Goal: Transaction & Acquisition: Purchase product/service

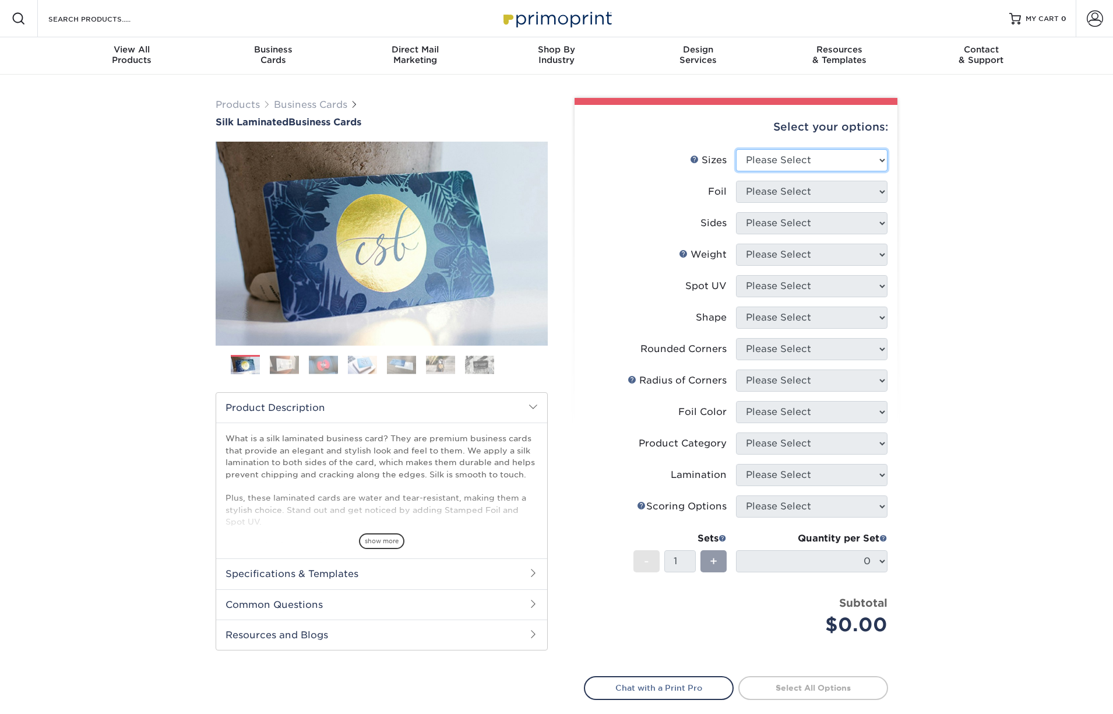
click at [768, 161] on select "Please Select 1.5" x 3.5" - Mini 1.75" x 3.5" - Mini 2" x 2" - Square 2" x 3" -…" at bounding box center [812, 160] width 152 height 22
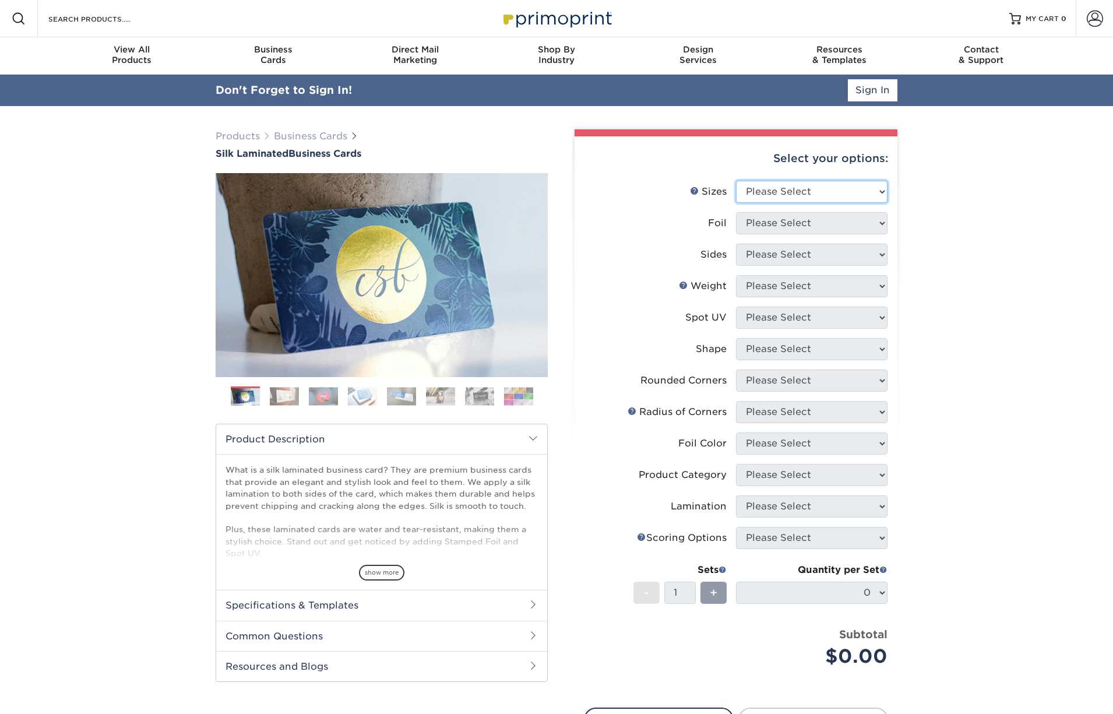
select select "2.00x3.50"
click at [765, 224] on select "Please Select Yes No" at bounding box center [812, 223] width 152 height 22
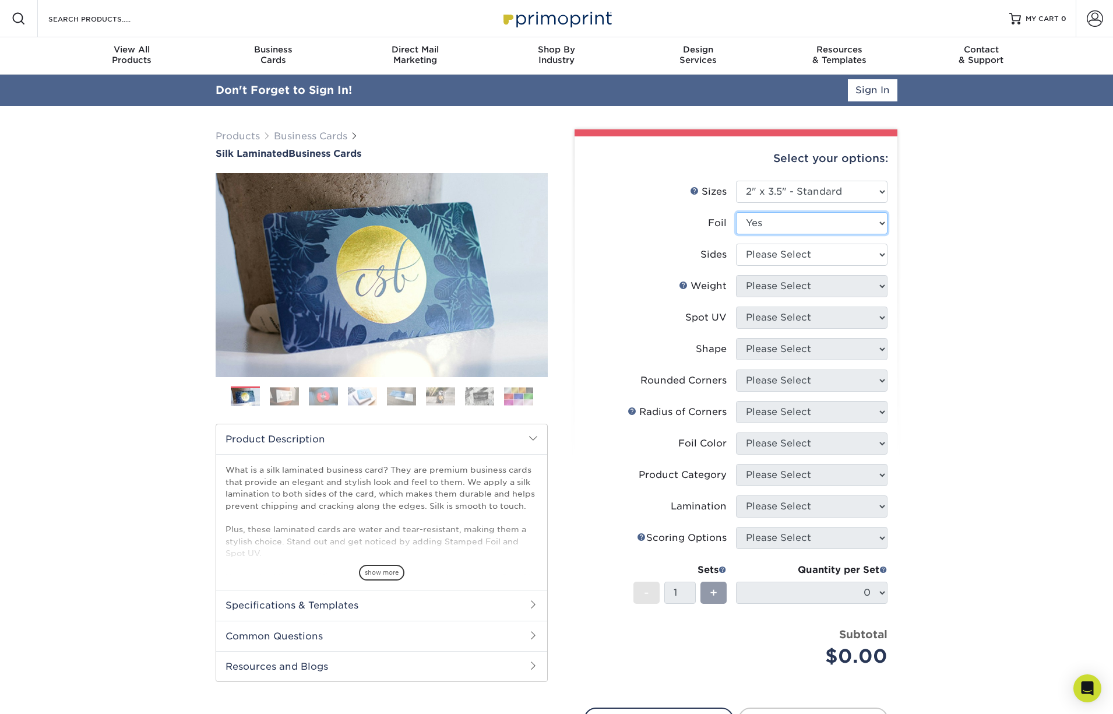
click at [759, 225] on select "Please Select Yes No" at bounding box center [812, 223] width 152 height 22
select select "0"
click at [760, 248] on select "Please Select Print Both Sides Print Front Only" at bounding box center [812, 255] width 152 height 22
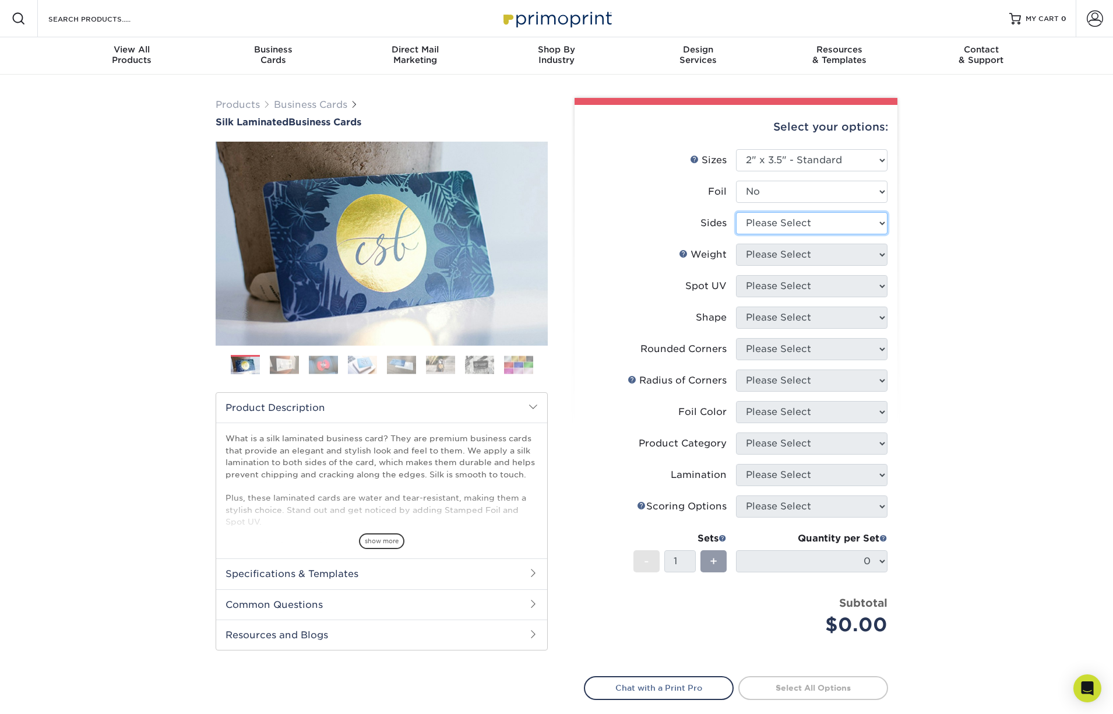
select select "13abbda7-1d64-4f25-8bb2-c179b224825d"
click at [761, 255] on select "Please Select 16PT" at bounding box center [812, 255] width 152 height 22
select select "16PT"
click at [958, 307] on div "Products Business Cards Silk Laminated Business Cards Previous Next" at bounding box center [556, 443] width 1113 height 737
click at [937, 336] on div "Products Business Cards Silk Laminated Business Cards Previous Next" at bounding box center [556, 443] width 1113 height 737
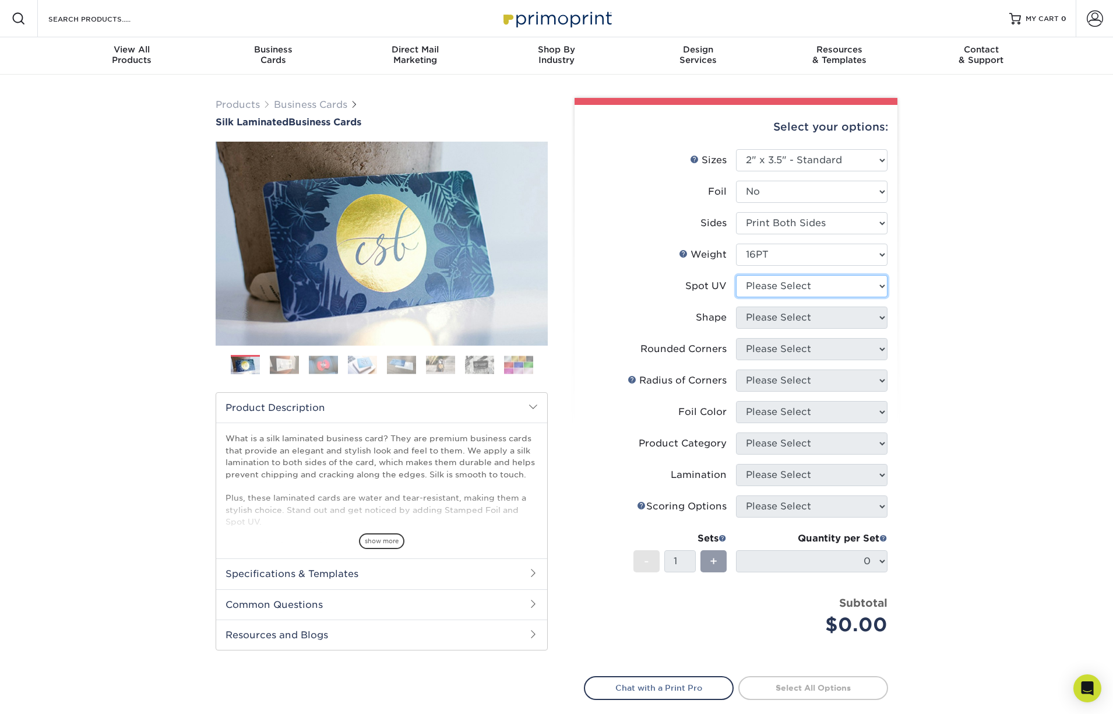
click at [834, 294] on select "Please Select No Spot UV Front and Back (Both Sides) Front Only Back Only" at bounding box center [812, 286] width 152 height 22
select select "3"
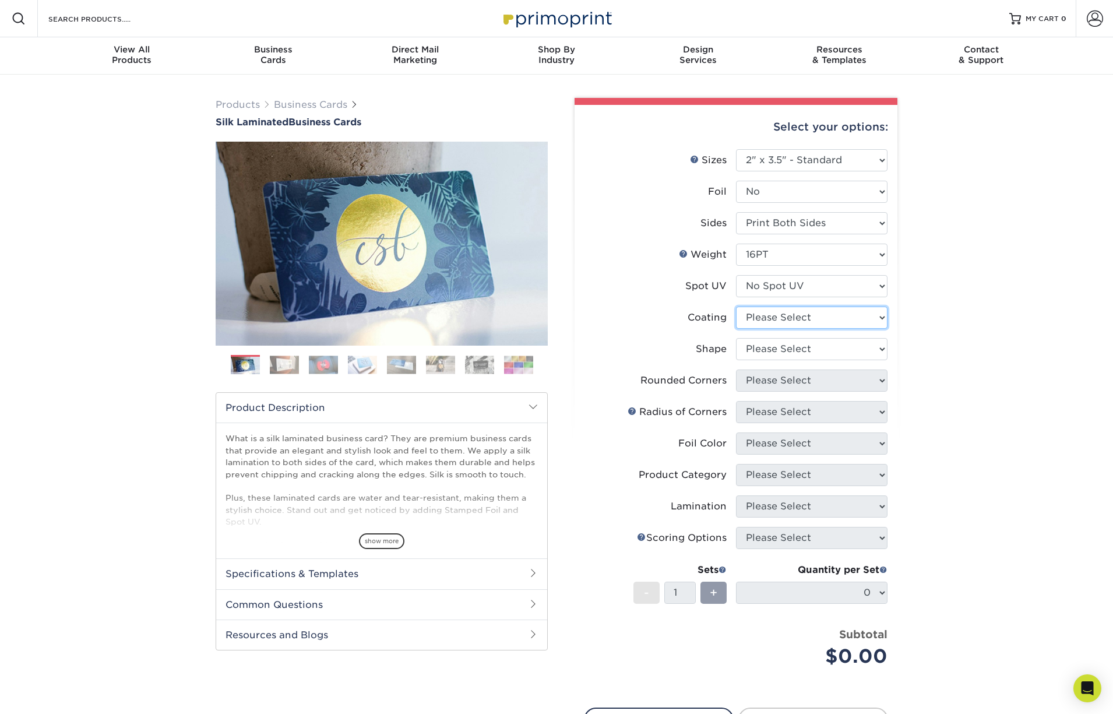
click at [794, 318] on select at bounding box center [812, 318] width 152 height 22
select select "3e7618de-abca-4bda-9f97-8b9129e913d8"
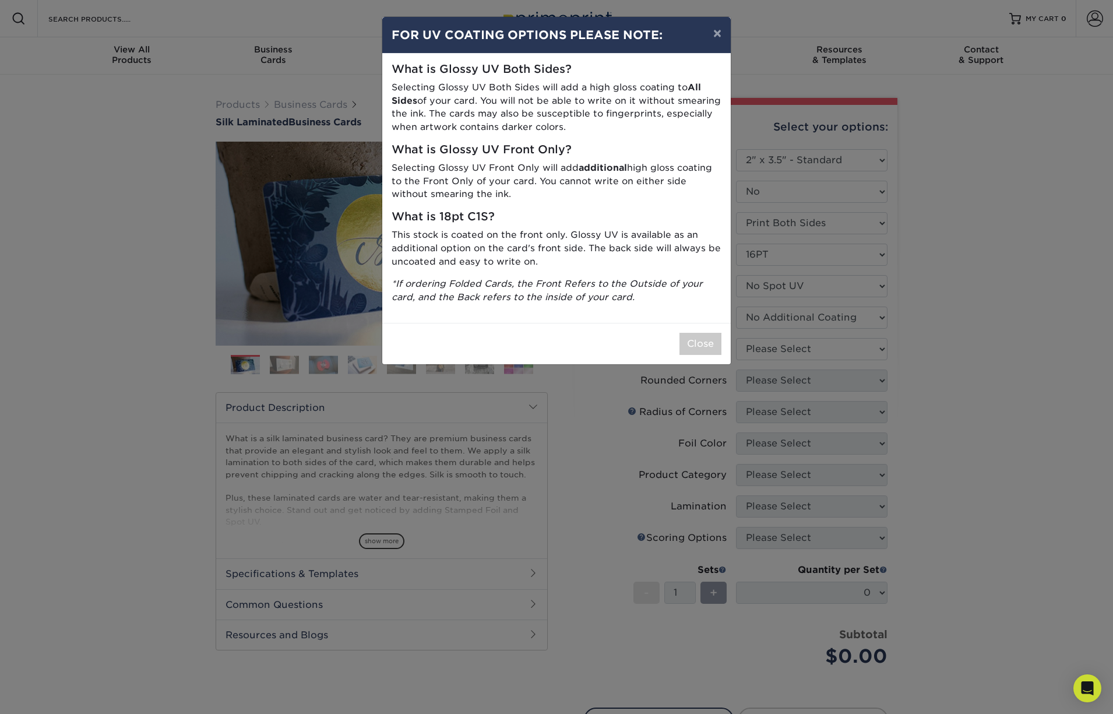
click at [694, 331] on div "Close" at bounding box center [556, 343] width 349 height 41
click at [694, 343] on button "Close" at bounding box center [701, 344] width 42 height 22
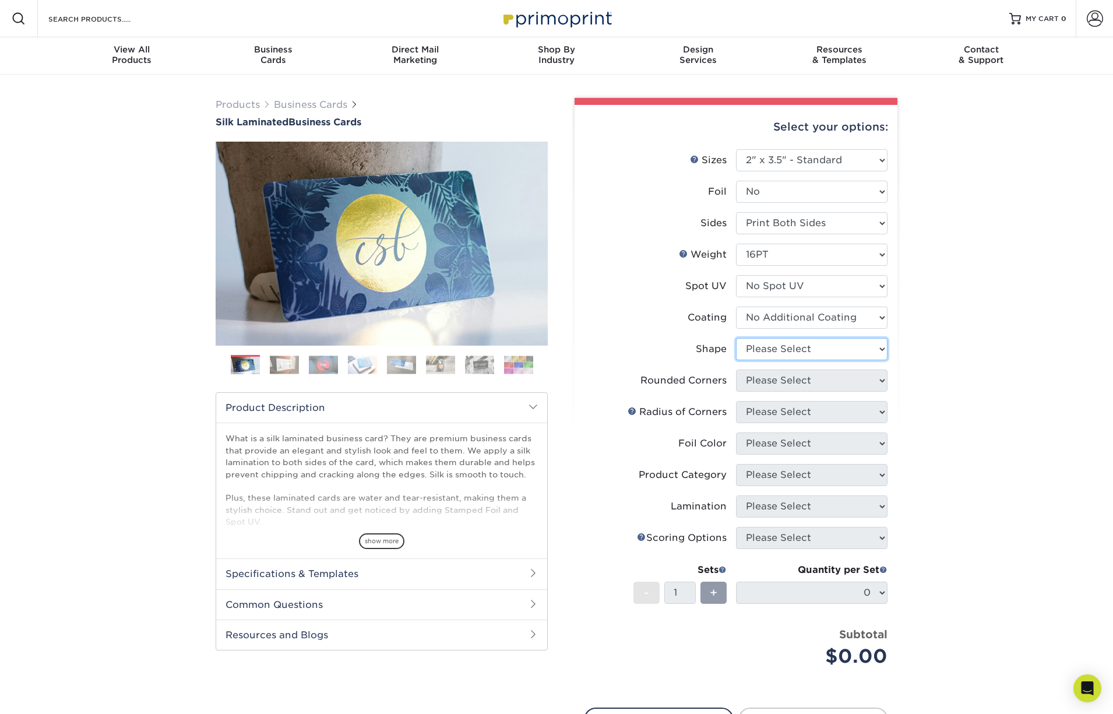
click at [768, 341] on select "Please Select Standard Oval" at bounding box center [812, 349] width 152 height 22
select select "standard"
click at [762, 378] on select "Please Select Yes - Round 2 Corners Yes - Round 4 Corners No" at bounding box center [812, 381] width 152 height 22
select select "0"
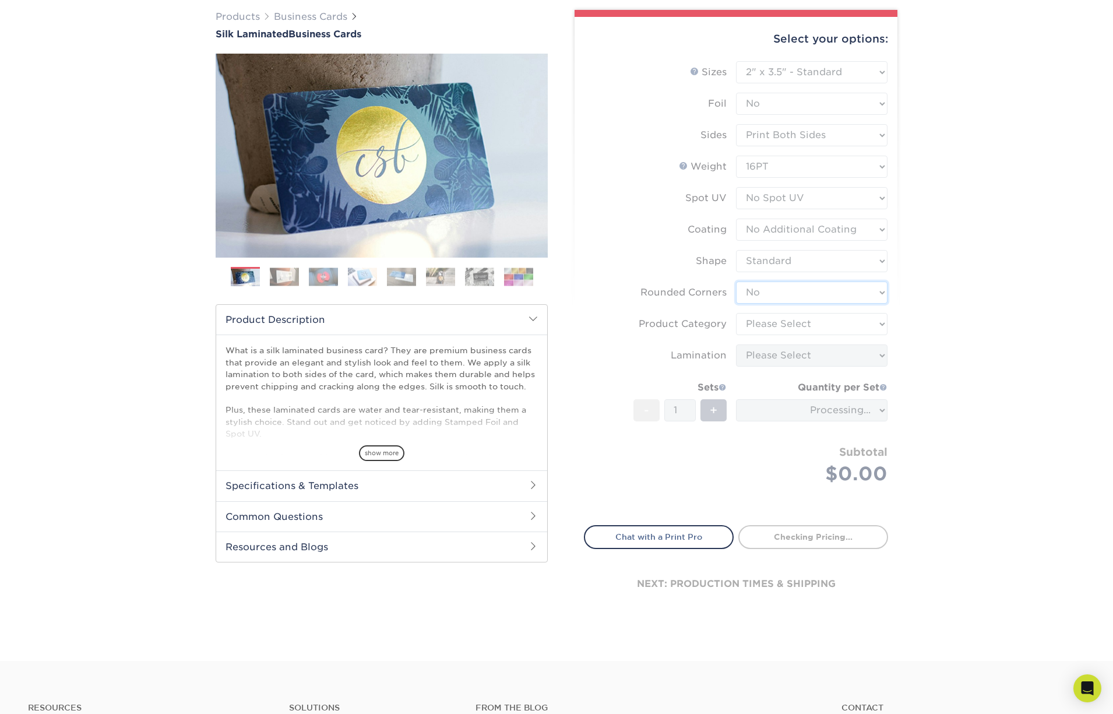
scroll to position [100, 0]
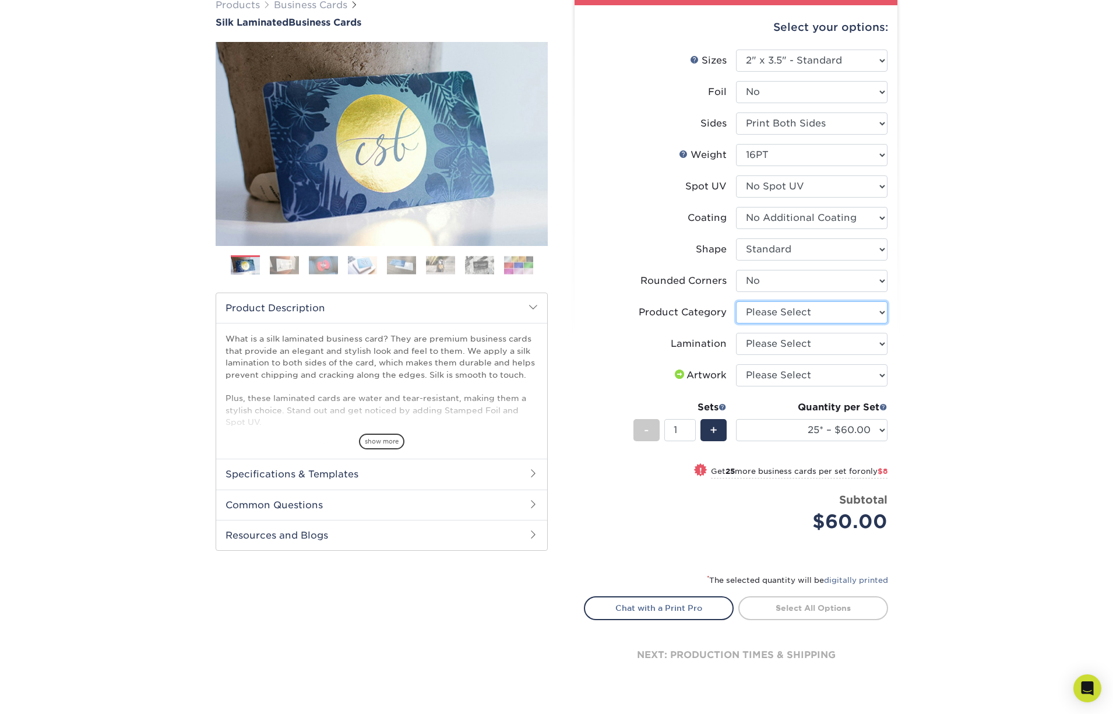
click at [777, 312] on select "Please Select Business Cards" at bounding box center [812, 312] width 152 height 22
select select "3b5148f1-0588-4f88-a218-97bcfdce65c1"
click at [775, 345] on select "Please Select Silk" at bounding box center [812, 344] width 152 height 22
select select "ccacb42f-45f7-42d3-bbd3-7c8421cf37f0"
click at [774, 374] on select "Please Select I will upload files I need a design - $100" at bounding box center [812, 375] width 152 height 22
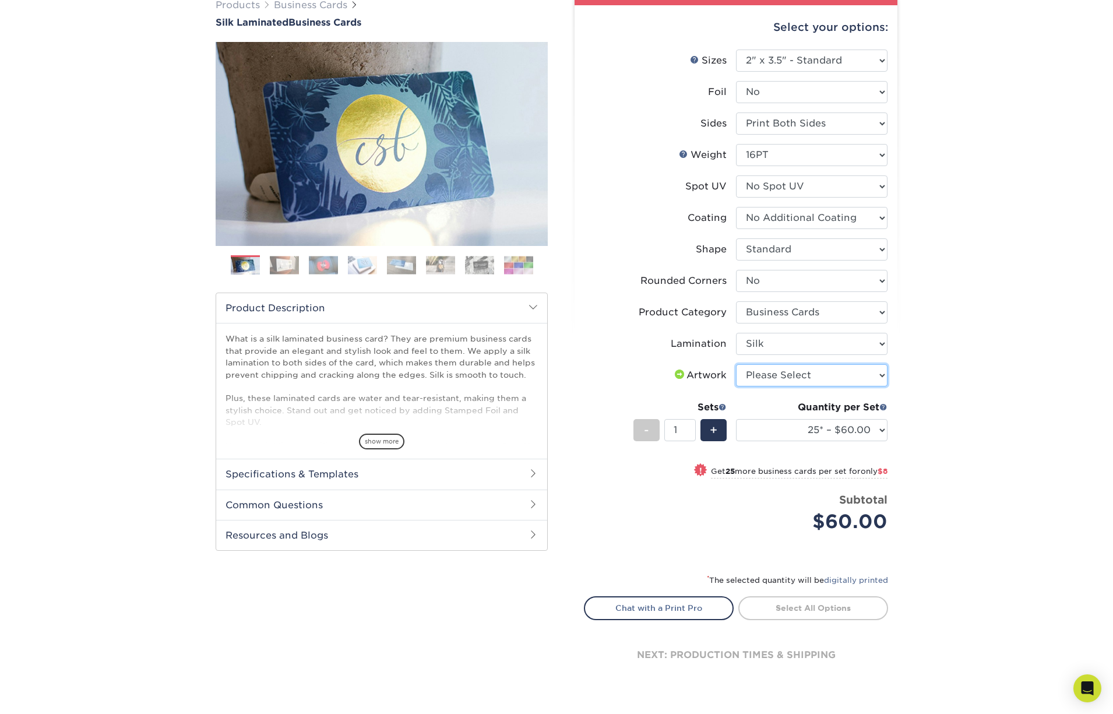
select select "upload"
click at [796, 610] on link "Proceed to Shipping" at bounding box center [814, 606] width 150 height 21
type input "Set 1"
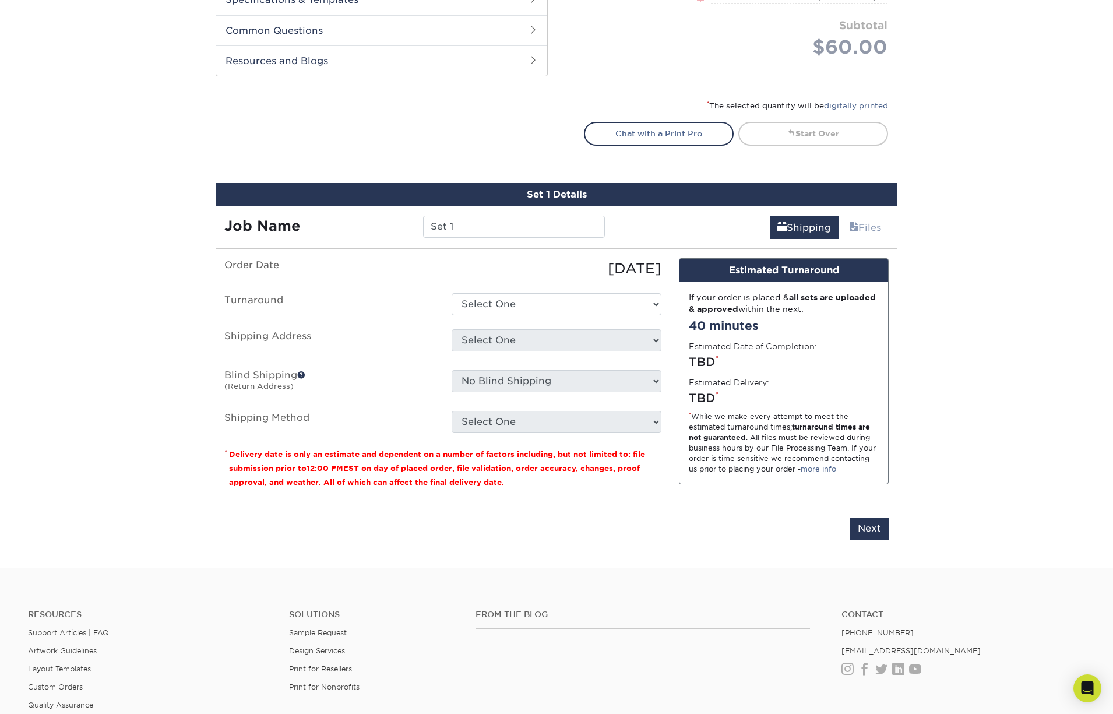
scroll to position [728, 0]
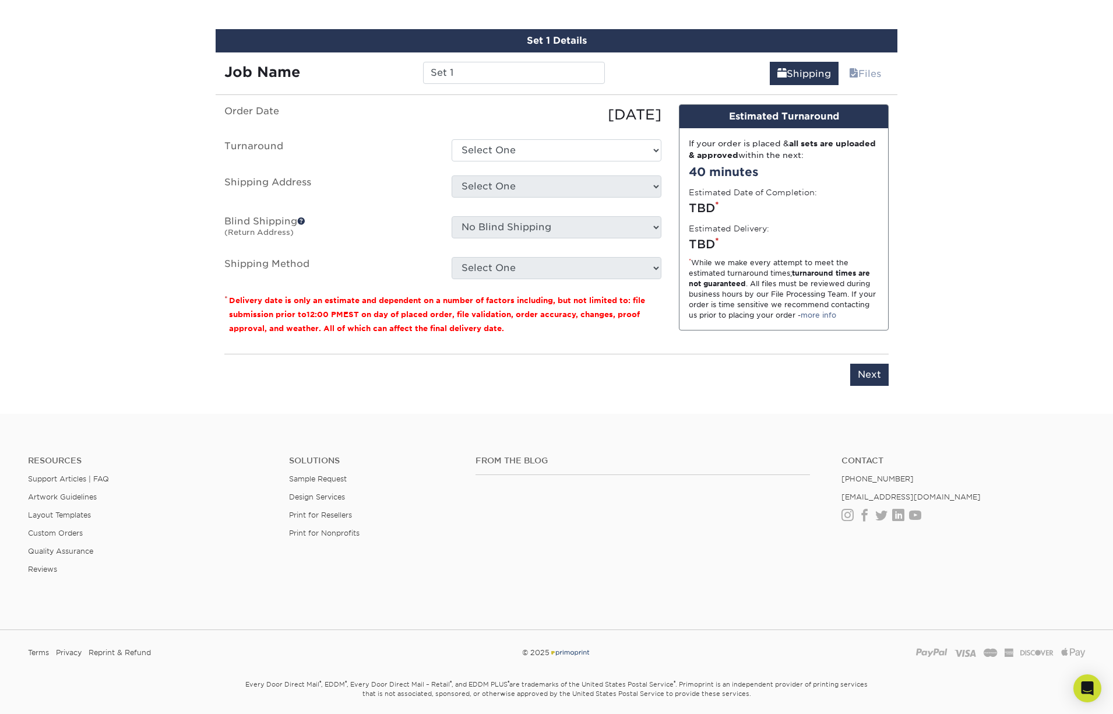
click at [487, 168] on ul "Order Date [DATE] [GEOGRAPHIC_DATA] Select One 2-4 Business Days 2 Day Next Bus…" at bounding box center [442, 191] width 437 height 175
click at [486, 157] on select "Select One 2-4 Business Days 2 Day Next Business Day" at bounding box center [557, 150] width 210 height 22
click at [490, 149] on select "Select One 2-4 Business Days 2 Day Next Business Day" at bounding box center [557, 150] width 210 height 22
select select "ee472c9a-5835-4593-a94e-d61c6841af3d"
click at [490, 181] on select "Select One + Add New Address - Login" at bounding box center [557, 186] width 210 height 22
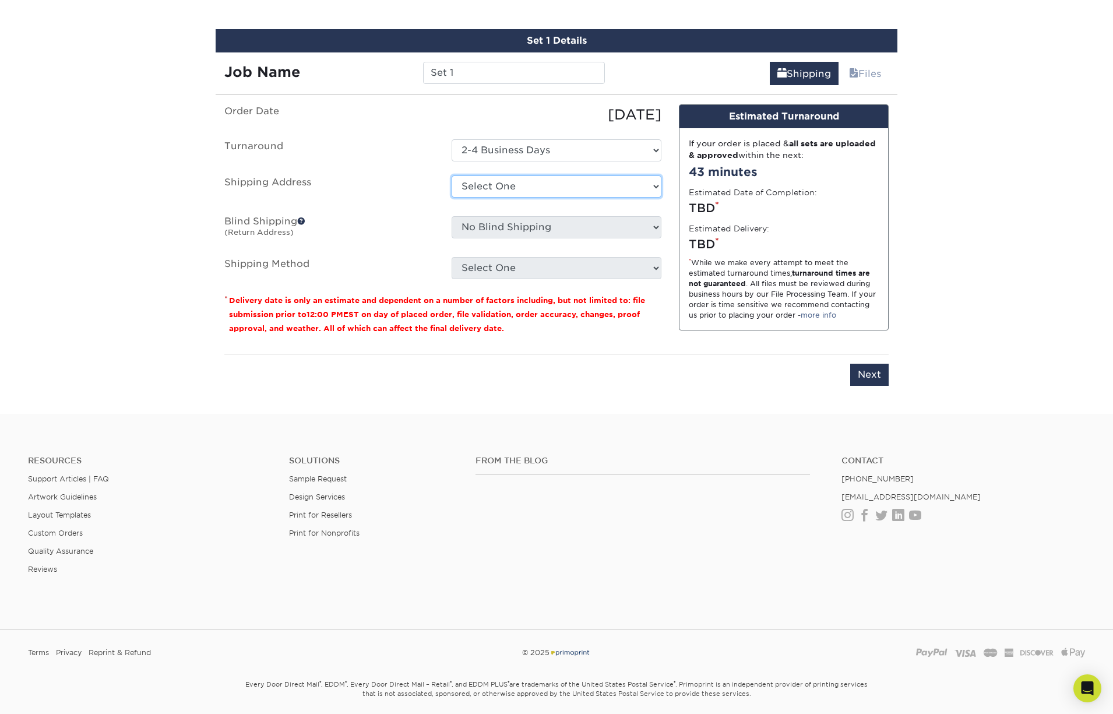
select select "newaddress"
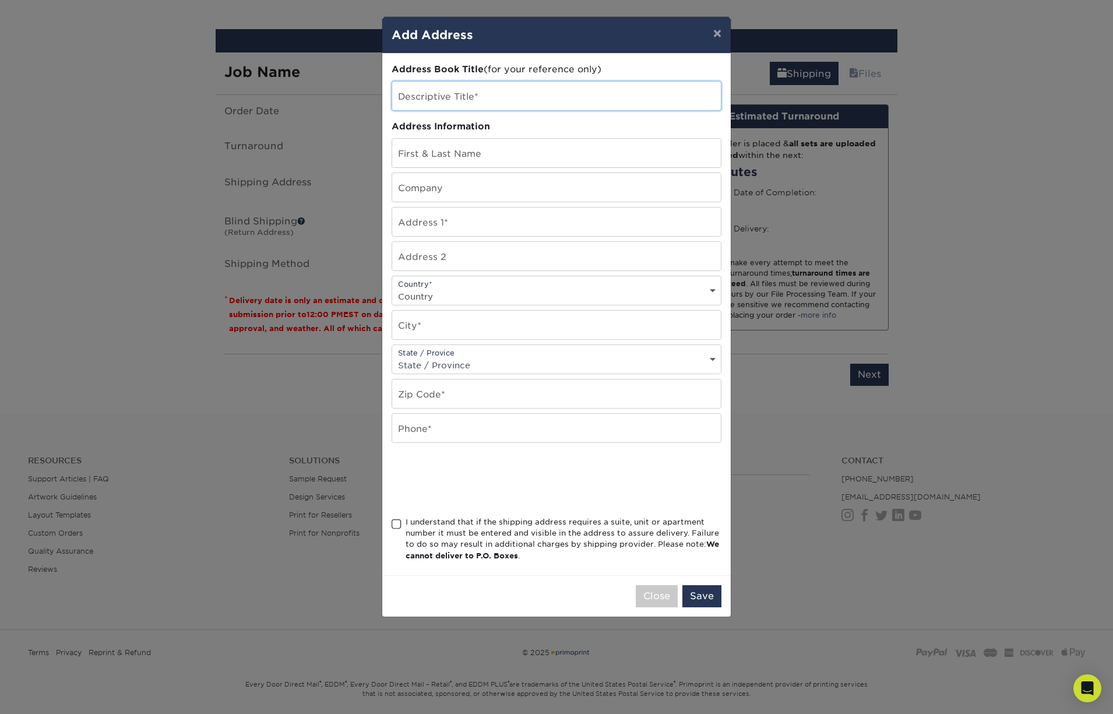
click at [491, 103] on input "text" at bounding box center [556, 96] width 329 height 29
click at [494, 148] on input "text" at bounding box center [556, 153] width 329 height 29
type input "ally [PERSON_NAME]"
type input "[STREET_ADDRESS]"
select select "US"
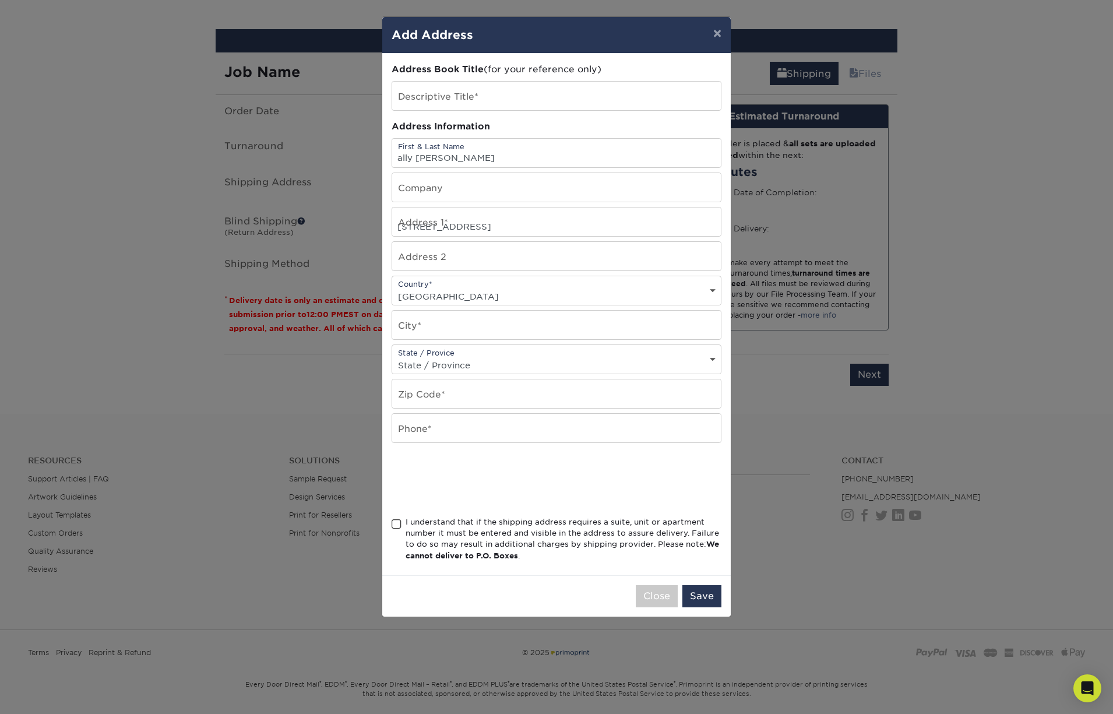
type input "[GEOGRAPHIC_DATA]"
select select "MI"
type input "49464"
type input "6166106709"
click at [479, 520] on div "I understand that if the shipping address requires a suite, unit or apartment n…" at bounding box center [564, 538] width 316 height 45
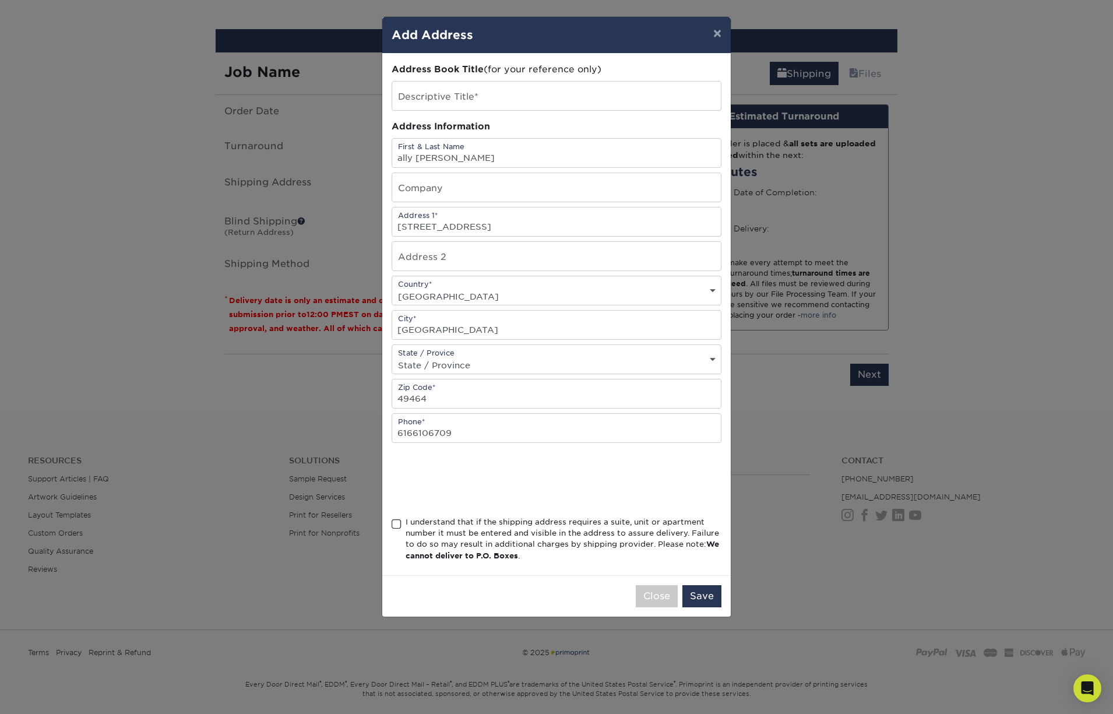
click at [0, 0] on input "I understand that if the shipping address requires a suite, unit or apartment n…" at bounding box center [0, 0] width 0 height 0
click at [698, 586] on button "Save" at bounding box center [702, 596] width 39 height 22
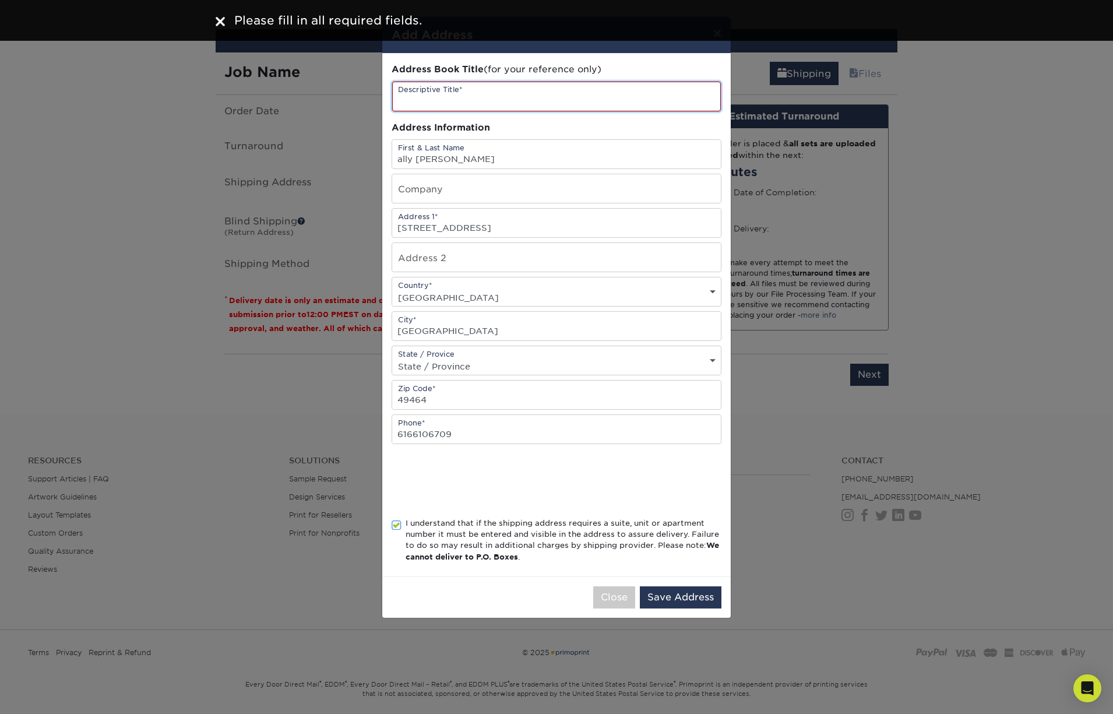
click at [565, 96] on input "text" at bounding box center [556, 97] width 329 height 30
type input "k"
click at [662, 595] on button "Save Address" at bounding box center [681, 597] width 82 height 22
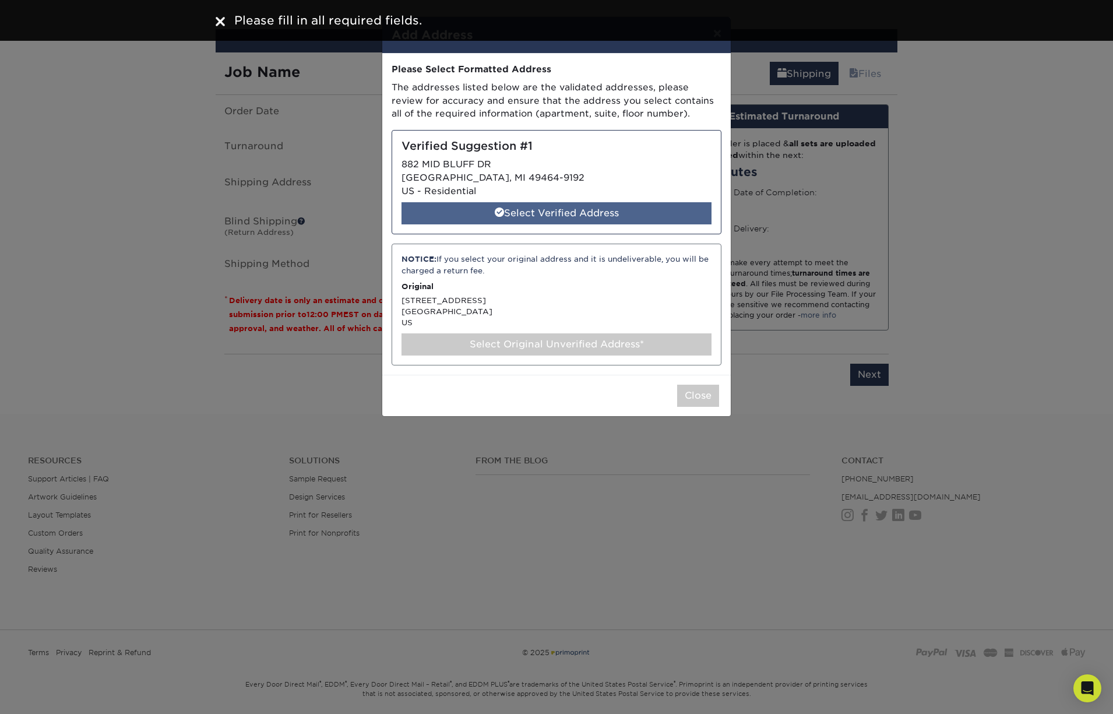
click at [552, 220] on div "Select Verified Address" at bounding box center [557, 213] width 310 height 22
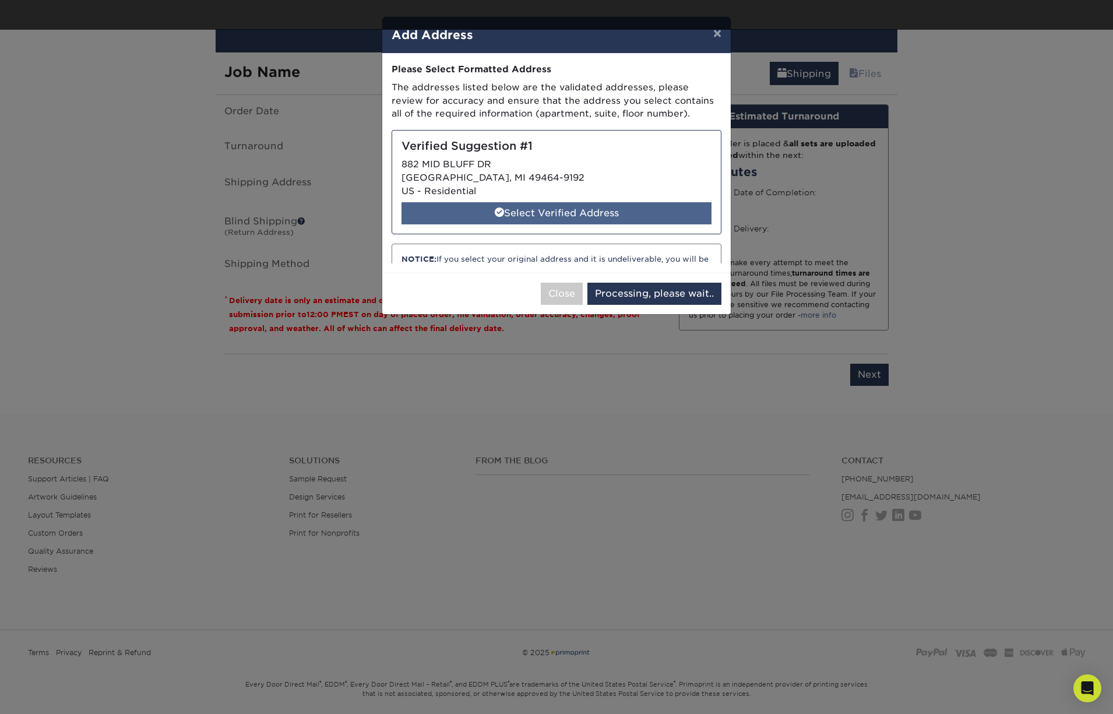
select select "285026"
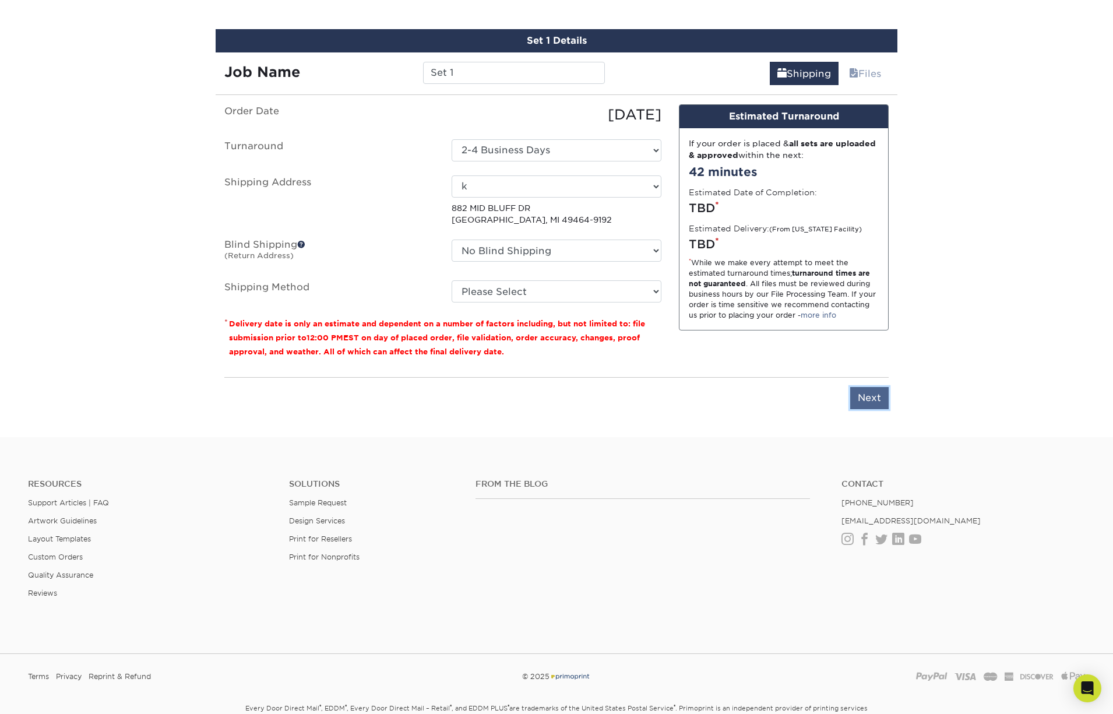
click at [858, 396] on input "Next" at bounding box center [870, 398] width 38 height 22
type input "Next"
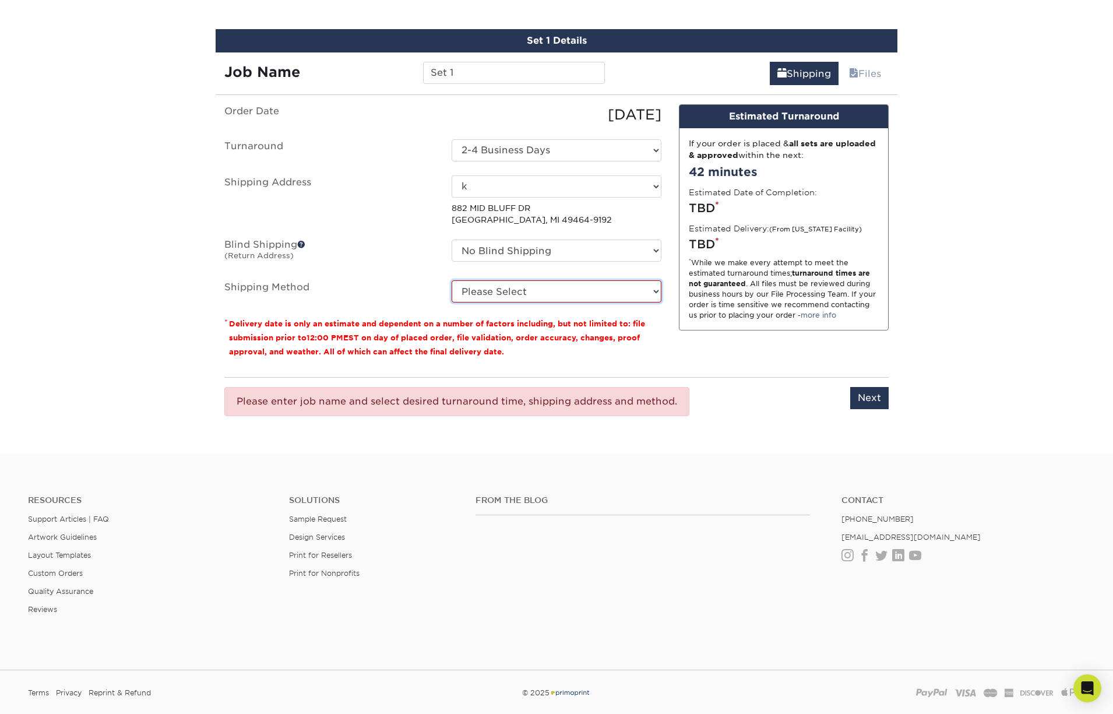
click at [501, 294] on select "Please Select Ground Shipping (+$7.84) 3 Day Shipping Service (+$20.08) 2 Day A…" at bounding box center [557, 291] width 210 height 22
select select "03"
click at [878, 401] on input "Next" at bounding box center [870, 398] width 38 height 22
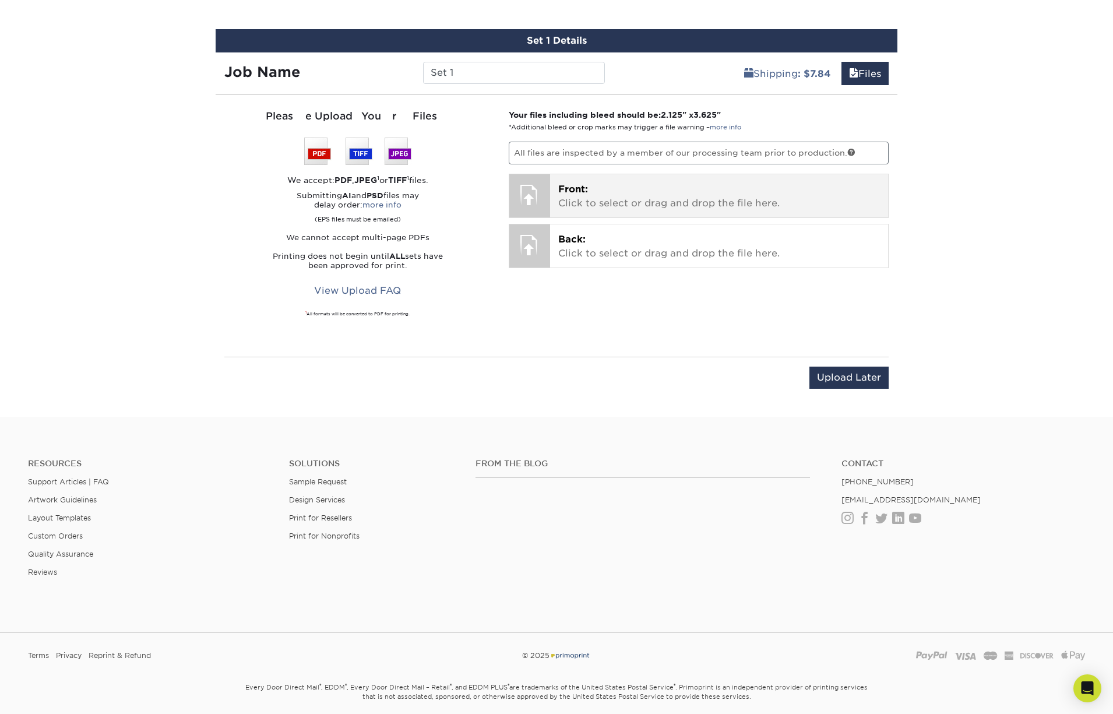
click at [630, 185] on p "Front: Click to select or drag and drop the file here." at bounding box center [719, 196] width 322 height 28
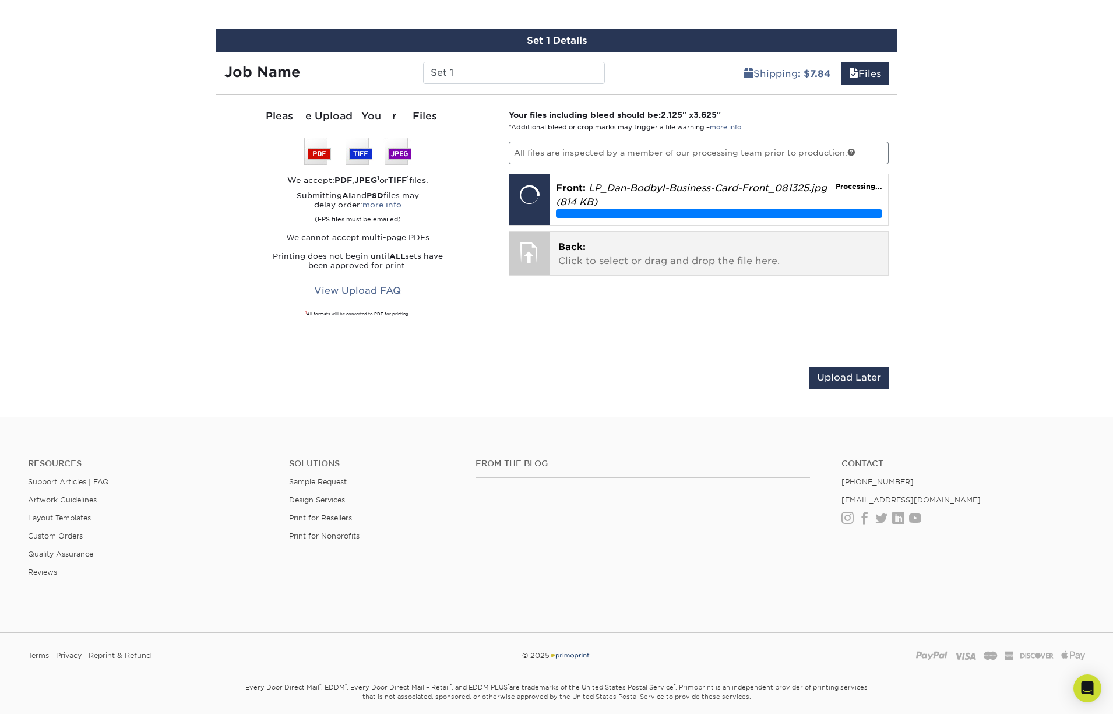
click at [584, 265] on p "Back: Click to select or drag and drop the file here." at bounding box center [719, 254] width 322 height 28
